Goal: Information Seeking & Learning: Learn about a topic

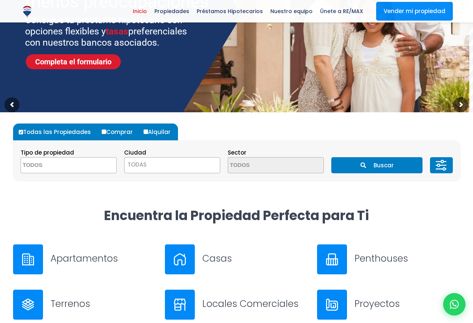
scroll to position [150, 0]
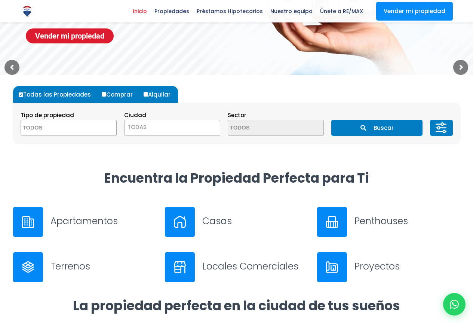
click at [25, 127] on textarea "Search" at bounding box center [57, 128] width 73 height 16
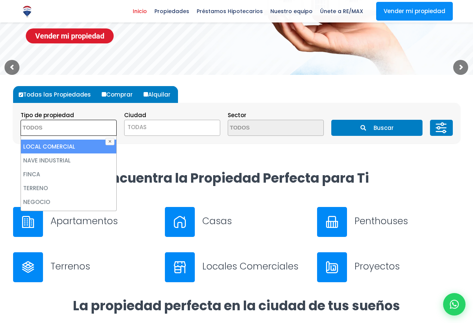
scroll to position [37, 0]
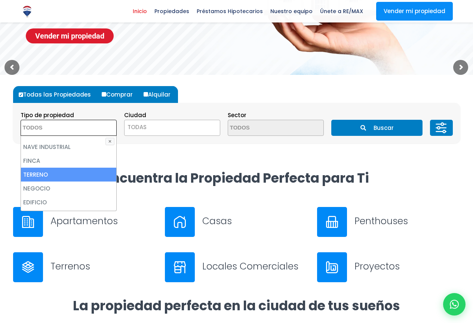
click at [55, 173] on li "TERRENO" at bounding box center [68, 175] width 95 height 14
select select "land"
click at [55, 173] on li "TERRENO" at bounding box center [68, 175] width 95 height 14
click at [55, 172] on li "TERRENO" at bounding box center [68, 175] width 95 height 14
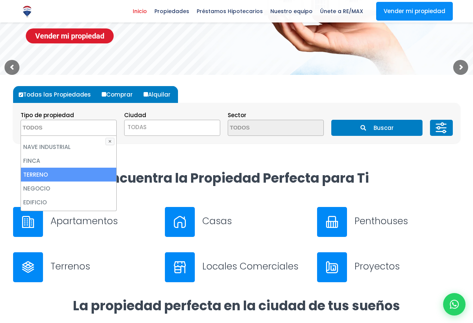
select select "land"
click at [55, 172] on li "TERRENO" at bounding box center [68, 175] width 95 height 14
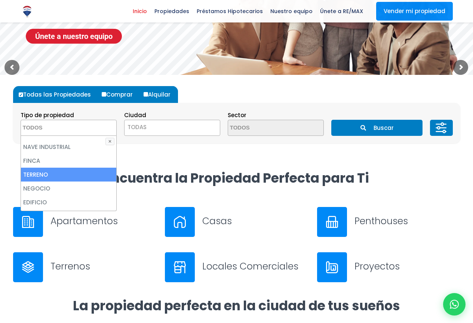
click at [54, 173] on li "TERRENO" at bounding box center [68, 175] width 95 height 14
select select "land"
click at [64, 175] on li "TERRENO" at bounding box center [68, 175] width 95 height 14
select select "land"
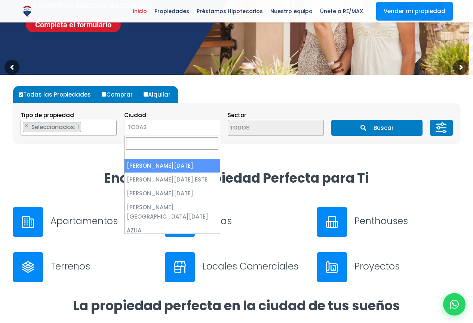
click at [129, 125] on span "TODAS" at bounding box center [137, 127] width 19 height 8
select select "1"
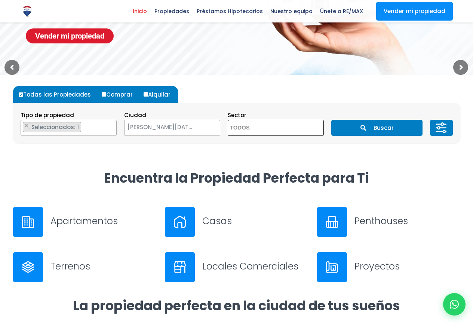
click at [254, 125] on textarea "Search" at bounding box center [264, 128] width 73 height 16
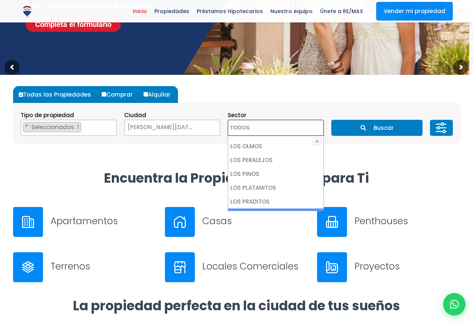
scroll to position [2283, 0]
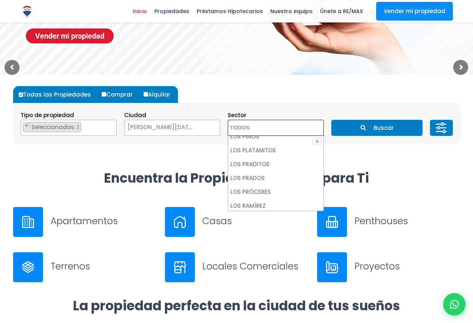
click at [246, 226] on li "LOS RÍOS" at bounding box center [275, 233] width 95 height 14
select select "36"
click at [246, 226] on li "LOS RÍOS" at bounding box center [275, 233] width 95 height 14
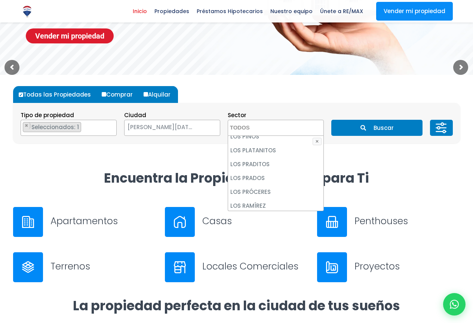
select select "36"
click at [246, 226] on li "LOS RÍOS" at bounding box center [275, 233] width 95 height 14
click at [239, 226] on li "LOS RÍOS" at bounding box center [275, 233] width 95 height 14
select select "36"
click at [373, 126] on button "Buscar" at bounding box center [377, 128] width 91 height 16
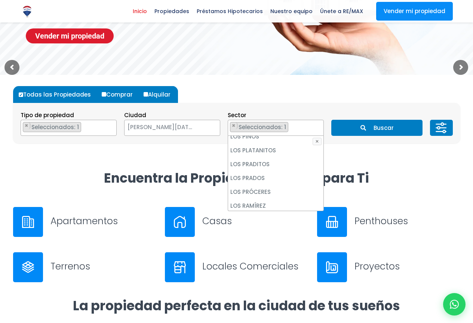
click at [373, 126] on button "Buscar" at bounding box center [377, 128] width 91 height 16
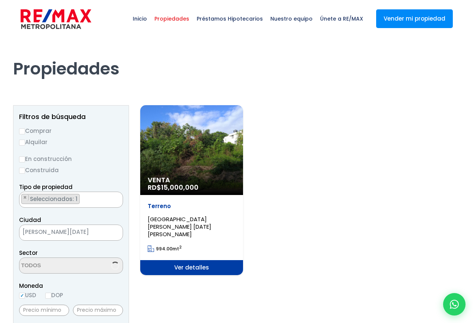
select select "36"
click at [192, 260] on span "Ver detalles" at bounding box center [191, 267] width 103 height 15
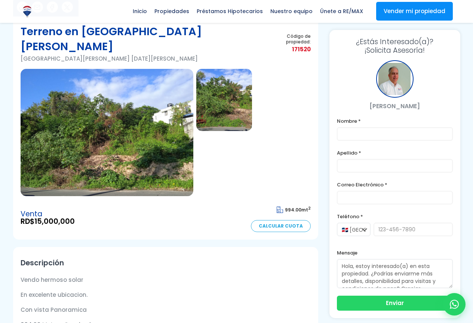
scroll to position [37, 0]
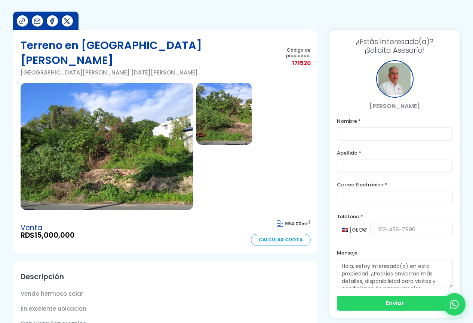
click at [133, 144] on img at bounding box center [107, 146] width 173 height 127
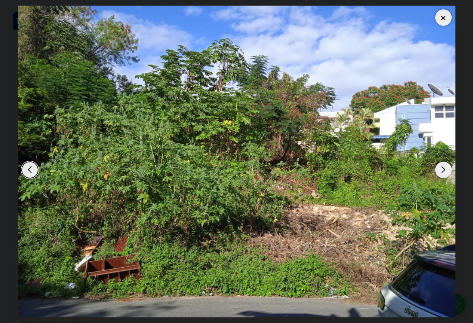
click at [133, 144] on img at bounding box center [237, 162] width 438 height 312
click at [444, 169] on div "Next slide" at bounding box center [444, 170] width 16 height 16
click at [28, 168] on div "Previous slide" at bounding box center [30, 170] width 16 height 16
click at [443, 17] on div at bounding box center [444, 17] width 16 height 16
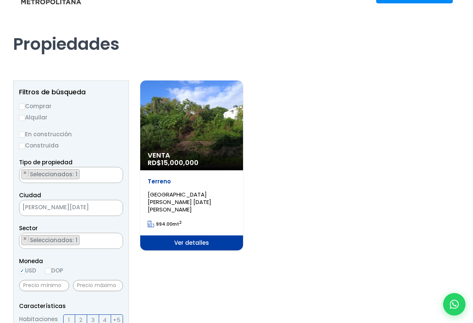
scroll to position [75, 0]
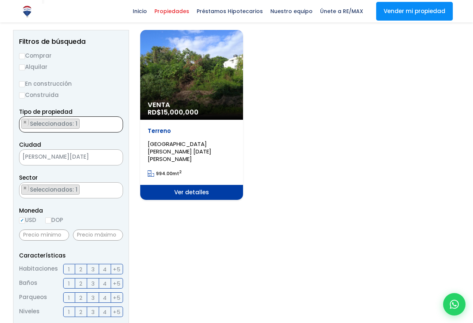
click at [80, 123] on ul "× Seleccionados: 1" at bounding box center [66, 125] width 94 height 16
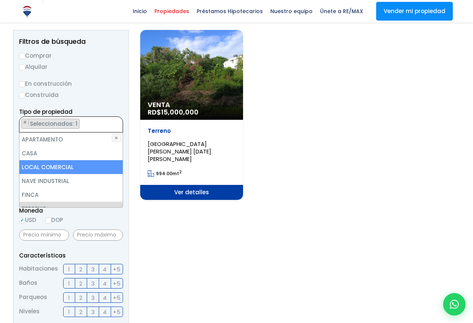
click at [289, 209] on section "Venta RD$ 15,000,000 Terreno LOS RÍOS, SANTO DOMINGO DE GUZMÁN 994.00 mt 2 Ver …" at bounding box center [300, 284] width 320 height 509
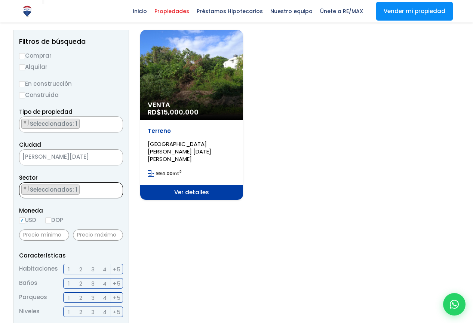
click at [84, 192] on ul "× Seleccionados: 1" at bounding box center [66, 191] width 94 height 16
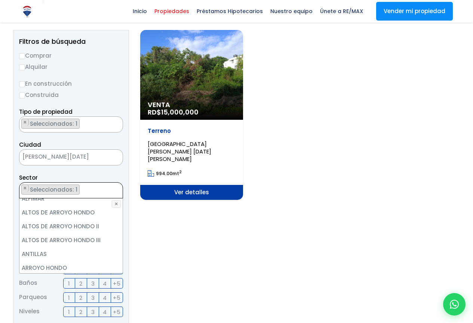
scroll to position [72, 0]
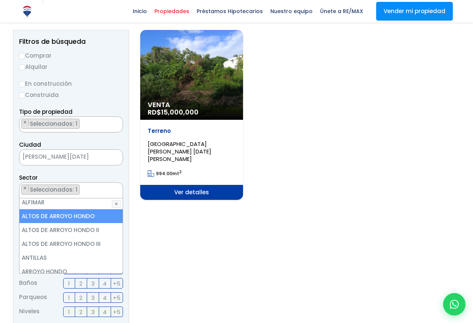
click at [81, 215] on li "ALTOS DE ARROYO HONDO" at bounding box center [70, 216] width 103 height 14
select select "19"
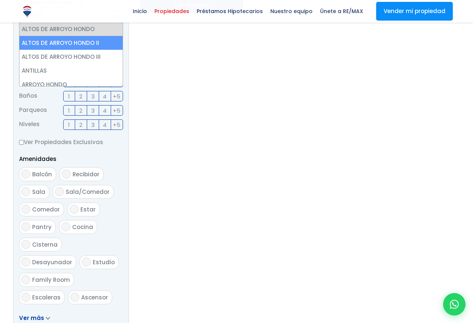
scroll to position [412, 0]
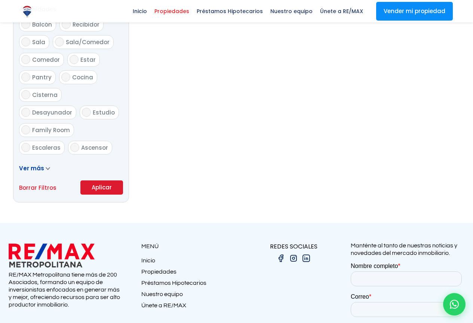
click at [92, 186] on button "Aplicar" at bounding box center [101, 187] width 43 height 14
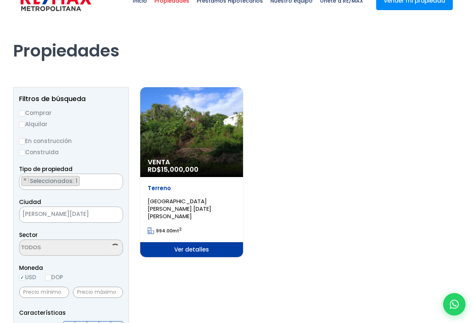
select select "19"
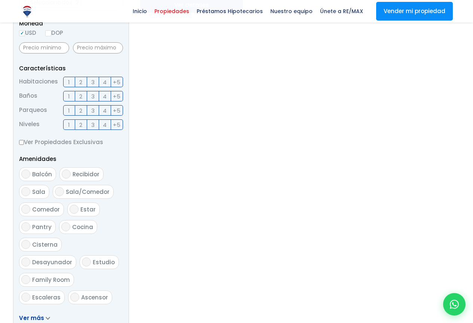
scroll to position [449, 0]
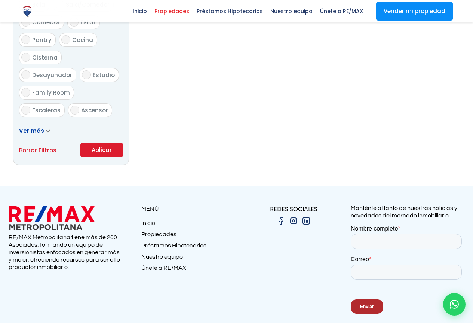
click at [42, 149] on link "Borrar Filtros" at bounding box center [37, 150] width 37 height 9
select select
click at [42, 149] on link "Borrar Filtros" at bounding box center [37, 150] width 37 height 9
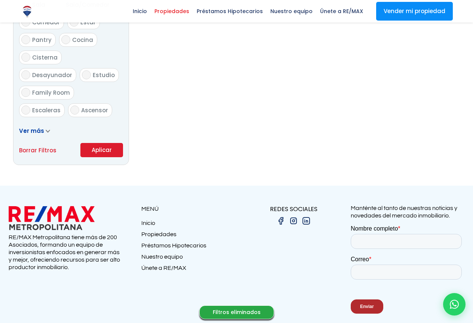
select select
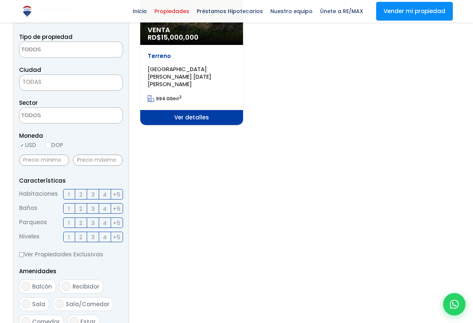
scroll to position [0, 0]
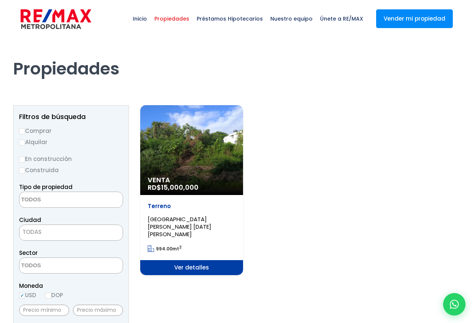
click at [38, 130] on label "Comprar" at bounding box center [71, 130] width 104 height 9
click at [25, 130] on input "Comprar" at bounding box center [22, 131] width 6 height 6
radio input "true"
click at [45, 170] on label "Construida" at bounding box center [71, 169] width 104 height 9
click at [0, 0] on input "Construida" at bounding box center [0, 0] width 0 height 0
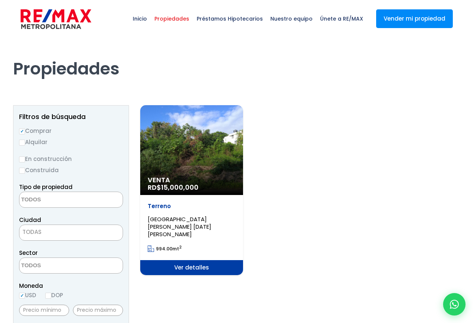
click at [46, 170] on label "Construida" at bounding box center [71, 169] width 104 height 9
click at [0, 0] on input "Construida" at bounding box center [0, 0] width 0 height 0
click at [46, 170] on label "Construida" at bounding box center [71, 169] width 104 height 9
click at [0, 0] on input "Construida" at bounding box center [0, 0] width 0 height 0
click at [49, 199] on textarea "Search" at bounding box center [55, 200] width 73 height 16
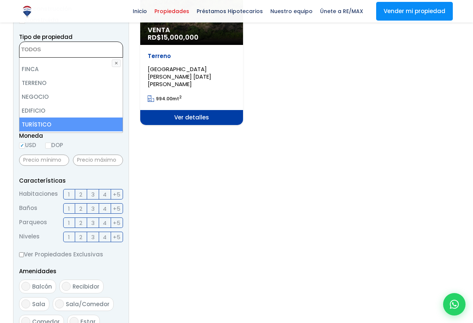
scroll to position [37, 0]
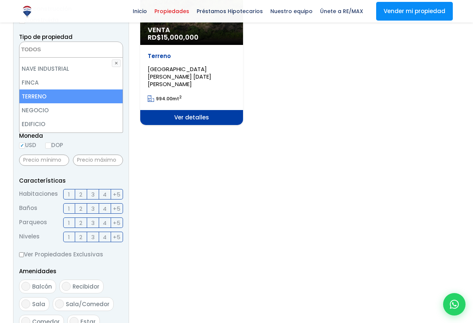
click at [36, 98] on li "TERRENO" at bounding box center [70, 96] width 103 height 14
select select "land"
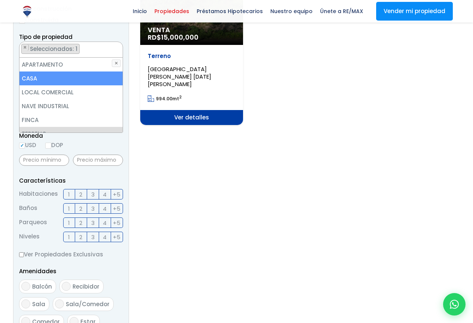
scroll to position [0, 0]
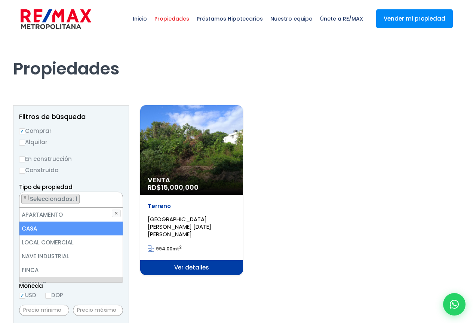
click at [176, 18] on span "Propiedades" at bounding box center [172, 18] width 42 height 22
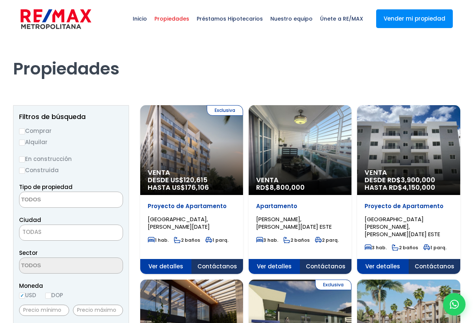
select select
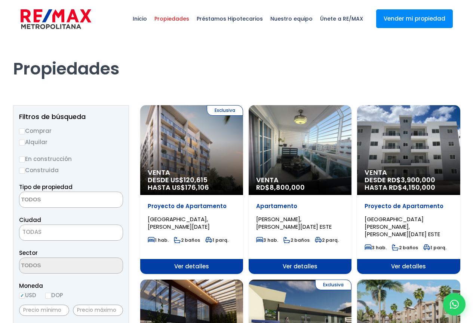
click at [39, 130] on label "Comprar" at bounding box center [71, 130] width 104 height 9
click at [25, 130] on input "Comprar" at bounding box center [22, 131] width 6 height 6
radio input "true"
click at [44, 197] on textarea "Search" at bounding box center [55, 200] width 73 height 16
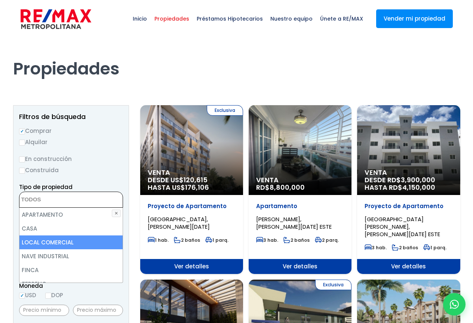
scroll to position [37, 0]
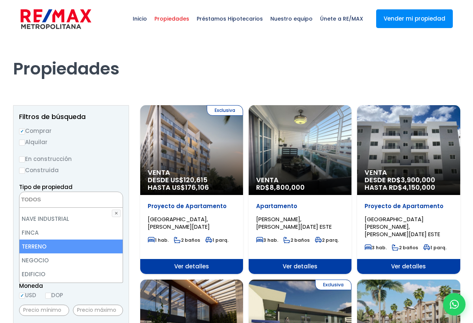
click at [39, 244] on li "TERRENO" at bounding box center [70, 246] width 103 height 14
select select "land"
click at [39, 244] on li "TERRENO" at bounding box center [70, 246] width 103 height 14
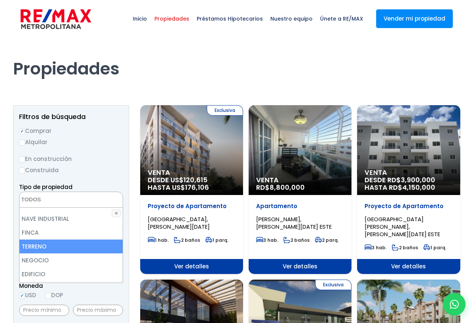
select select "land"
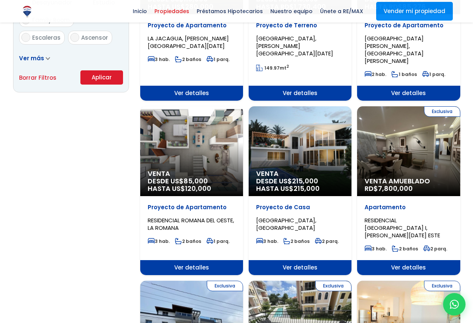
scroll to position [524, 0]
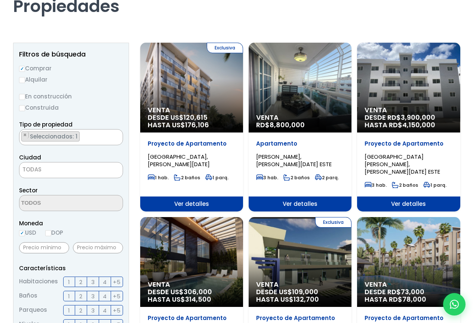
scroll to position [15, 0]
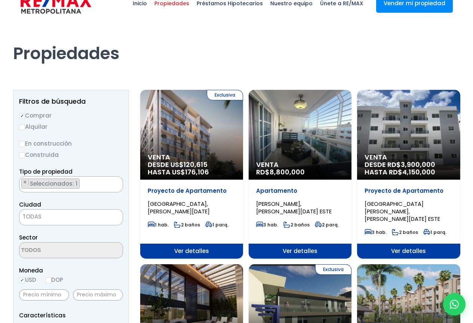
click at [33, 216] on span "TODAS" at bounding box center [31, 217] width 19 height 8
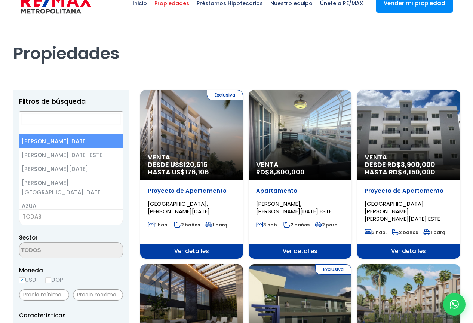
select select "1"
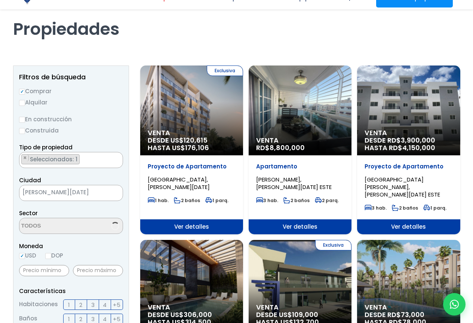
scroll to position [90, 0]
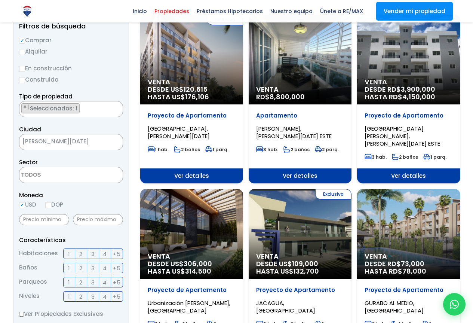
click at [41, 173] on textarea "Search" at bounding box center [55, 175] width 73 height 16
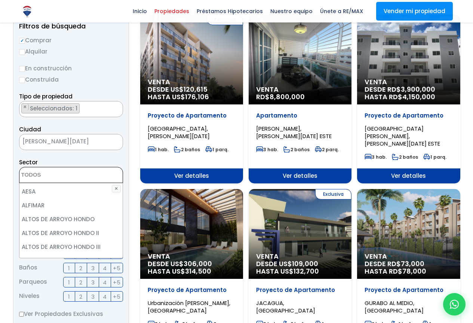
scroll to position [75, 0]
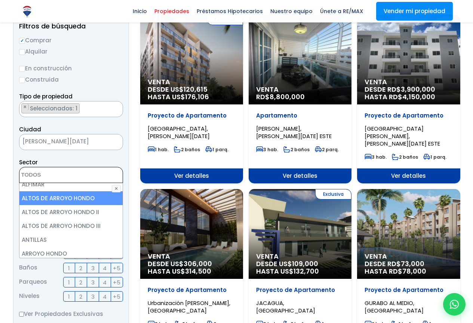
click at [60, 200] on li "ALTOS DE ARROYO HONDO" at bounding box center [70, 198] width 103 height 14
select select "19"
click at [60, 200] on li "ALTOS DE ARROYO HONDO" at bounding box center [70, 198] width 103 height 14
click at [70, 198] on li "ALTOS DE ARROYO HONDO" at bounding box center [70, 198] width 103 height 14
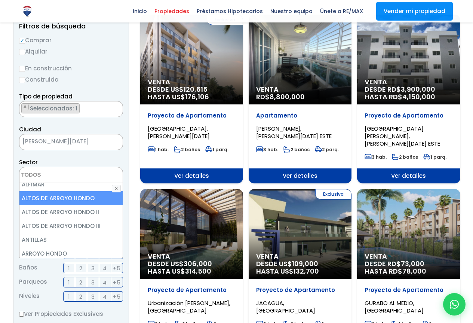
select select "19"
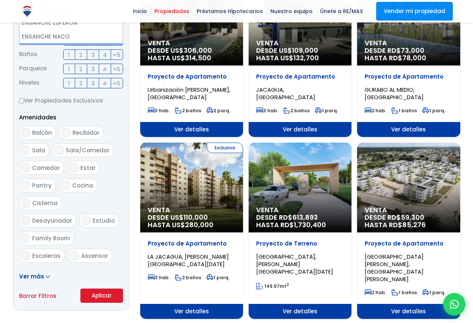
scroll to position [315, 0]
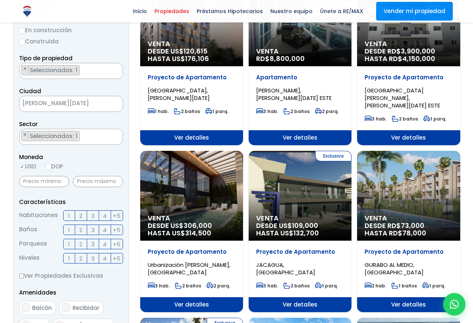
click at [102, 286] on form "Comprar Alquilar En construcción Construida Tipo de propiedad APARTAMENTO CASA …" at bounding box center [71, 237] width 104 height 480
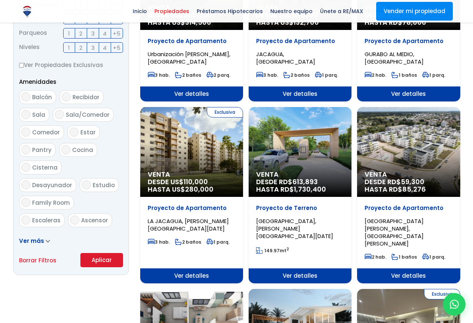
scroll to position [418, 0]
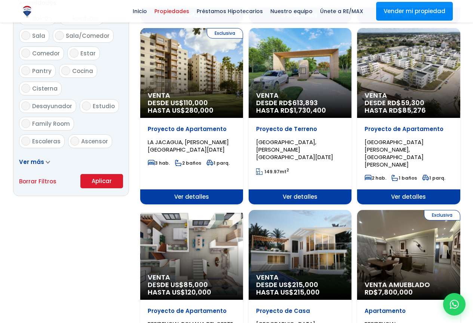
click at [110, 178] on button "Aplicar" at bounding box center [101, 181] width 43 height 14
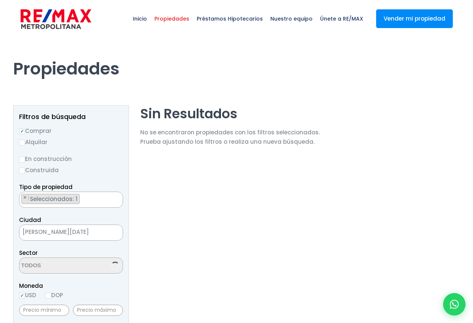
scroll to position [52, 0]
select select "19"
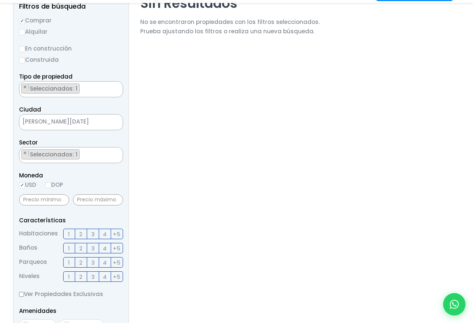
scroll to position [112, 0]
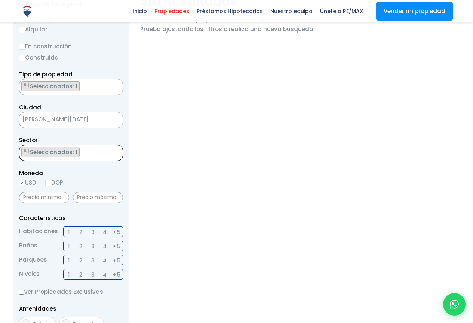
click at [83, 151] on ul "× Seleccionados: 1" at bounding box center [66, 153] width 94 height 16
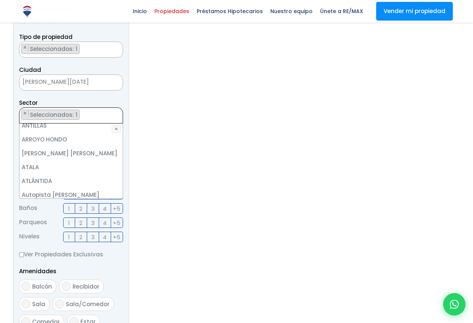
scroll to position [130, 0]
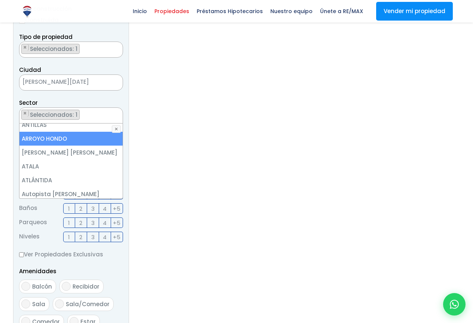
click at [61, 137] on li "ARROYO HONDO" at bounding box center [70, 139] width 103 height 14
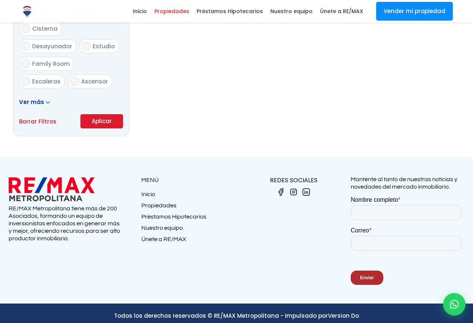
scroll to position [485, 0]
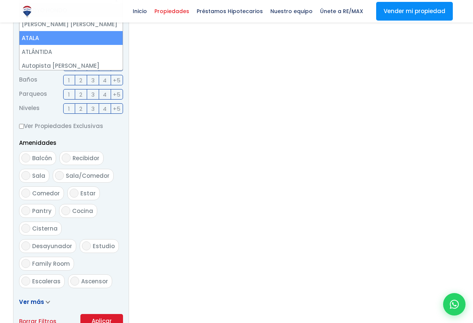
click at [113, 114] on form "Comprar Alquilar En construcción Construida Tipo de propiedad APARTAMENTO CASA …" at bounding box center [71, 88] width 104 height 480
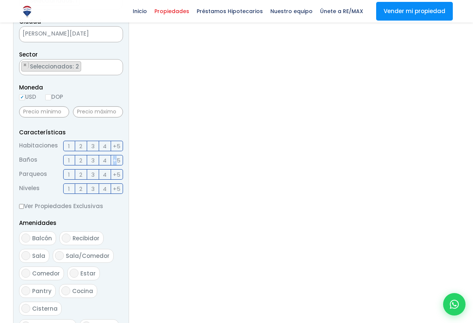
click at [113, 114] on form "Comprar Alquilar En construcción Construida Tipo de propiedad APARTAMENTO CASA …" at bounding box center [71, 168] width 104 height 480
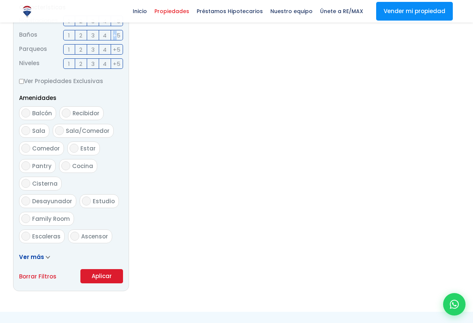
scroll to position [418, 0]
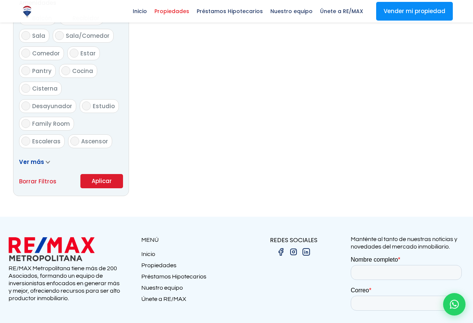
click at [106, 180] on button "Aplicar" at bounding box center [101, 181] width 43 height 14
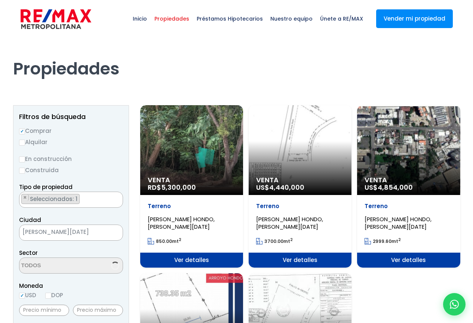
scroll to position [86, 0]
select select "19"
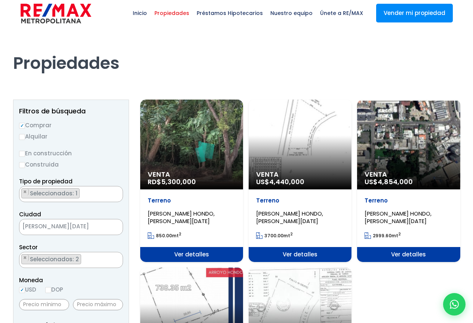
scroll to position [0, 0]
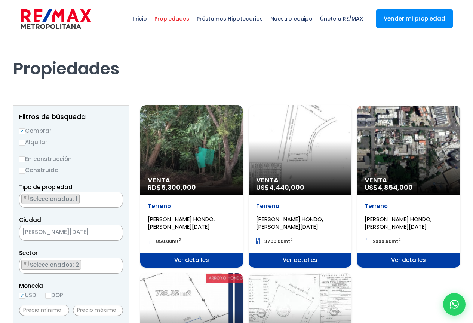
click at [215, 219] on span "[PERSON_NAME] HONDO, [PERSON_NAME][DATE]" at bounding box center [181, 222] width 67 height 15
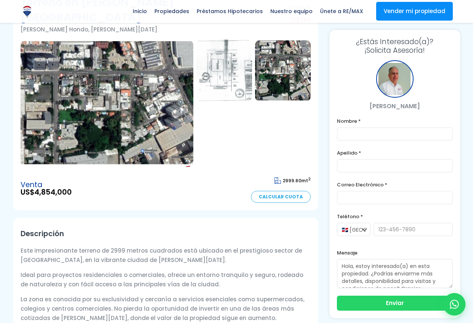
scroll to position [37, 0]
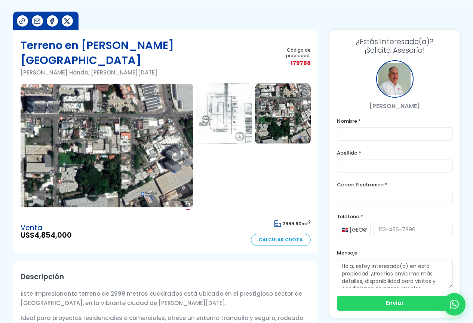
click at [133, 141] on img at bounding box center [107, 146] width 173 height 127
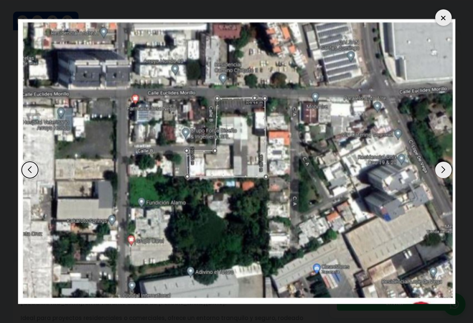
click at [206, 89] on img "1 / 3" at bounding box center [237, 161] width 438 height 285
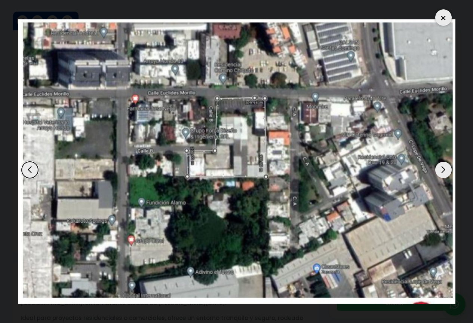
click at [282, 101] on img "3 / 3" at bounding box center [237, 161] width 438 height 285
click at [29, 168] on div "Previous slide" at bounding box center [30, 170] width 16 height 16
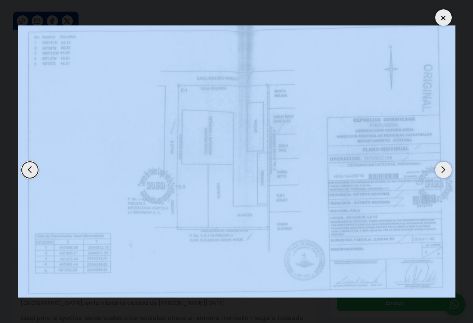
click at [29, 168] on div "Previous slide" at bounding box center [30, 170] width 16 height 16
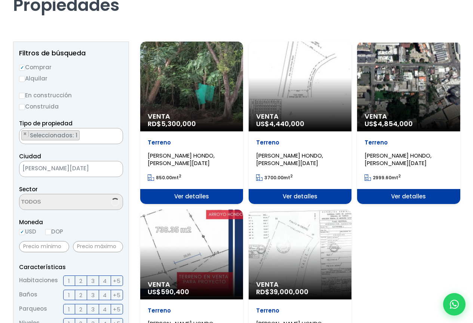
scroll to position [86, 0]
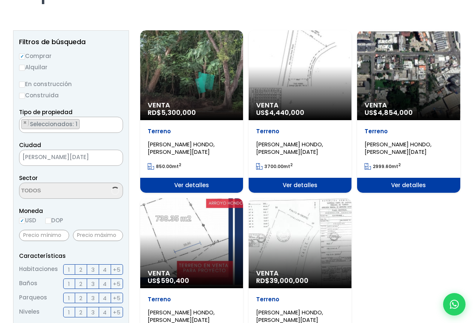
select select "19"
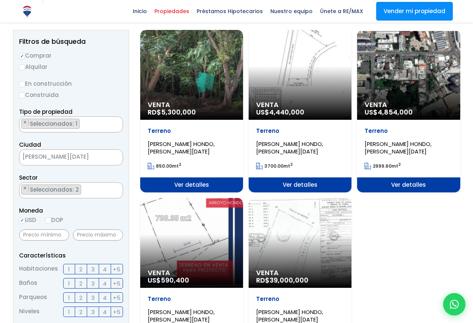
click at [215, 144] on span "[PERSON_NAME] HONDO, [PERSON_NAME][DATE]" at bounding box center [181, 147] width 67 height 15
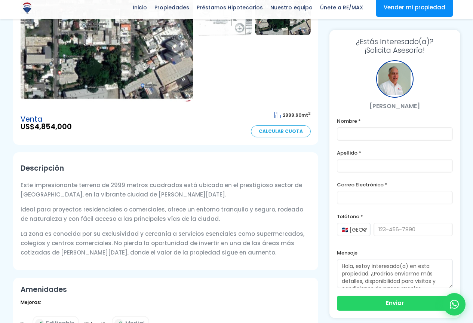
scroll to position [150, 0]
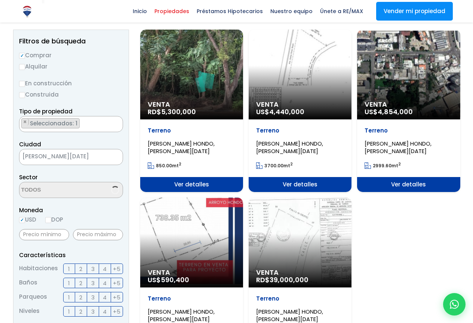
scroll to position [75, 0]
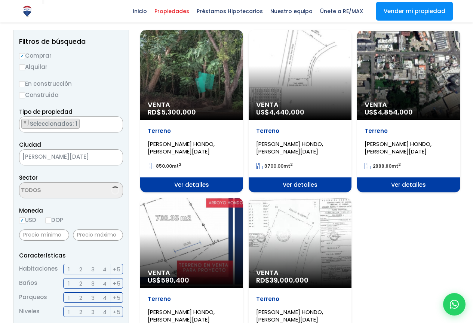
select select "19"
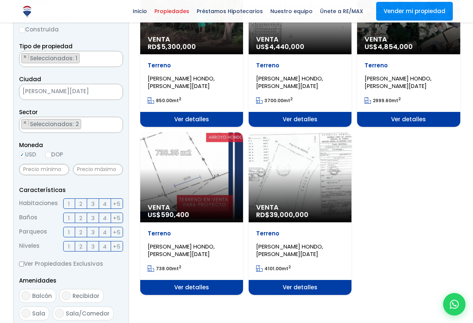
scroll to position [150, 0]
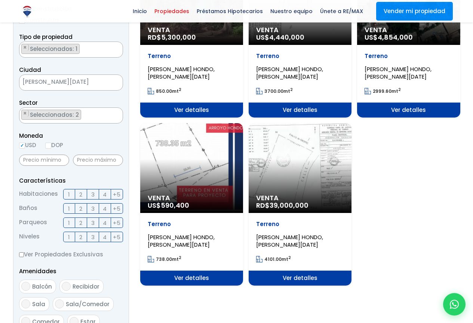
click at [177, 80] on span "[PERSON_NAME] HONDO, [PERSON_NAME][DATE]" at bounding box center [181, 72] width 67 height 15
